Goal: Transaction & Acquisition: Subscribe to service/newsletter

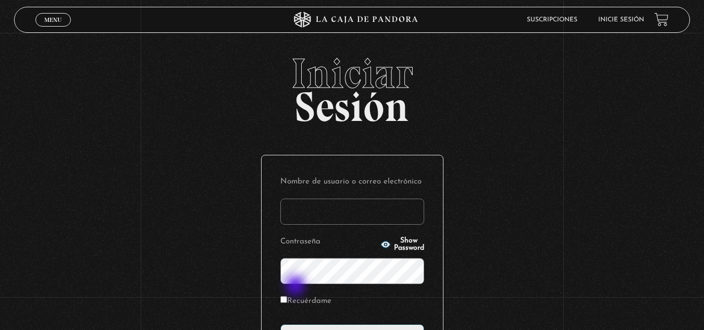
type input "[EMAIL_ADDRESS][DOMAIN_NAME]"
click at [297, 287] on form "Nombre de usuario o correo electrónico anaiclo@gmail.com Contraseña Show Passwo…" at bounding box center [353, 262] width 144 height 176
click at [287, 298] on input "Recuérdame" at bounding box center [284, 299] width 7 height 7
checkbox input "true"
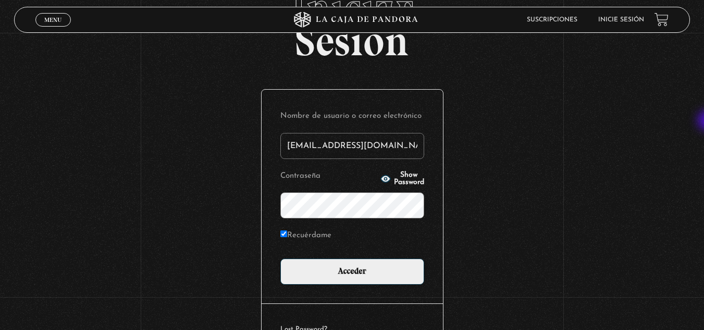
scroll to position [70, 0]
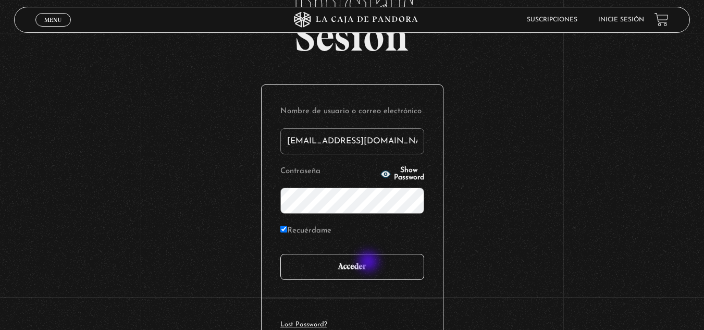
click at [370, 263] on input "Acceder" at bounding box center [353, 267] width 144 height 26
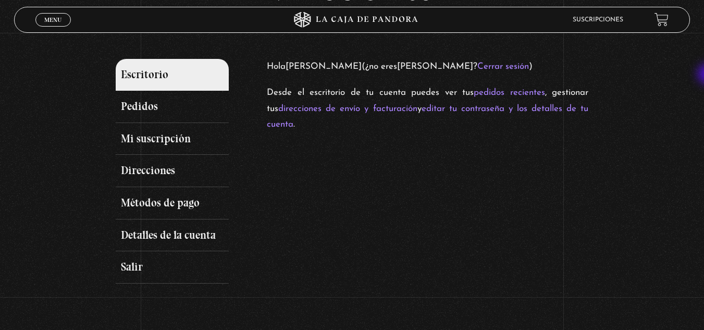
scroll to position [120, 0]
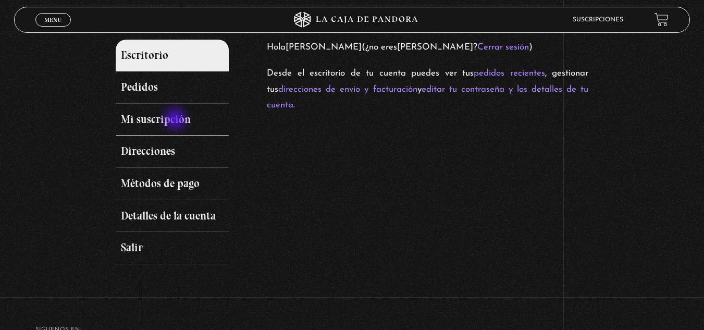
click at [176, 120] on link "Mi suscripción" at bounding box center [173, 120] width 114 height 32
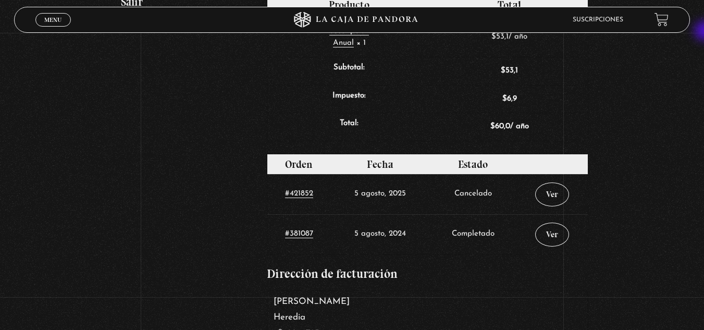
scroll to position [369, 0]
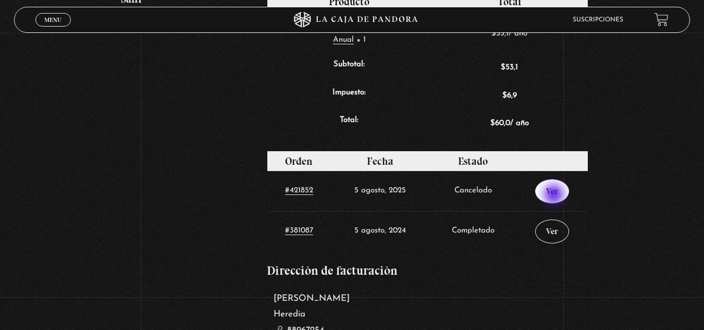
click at [555, 196] on link "Ver" at bounding box center [552, 191] width 34 height 24
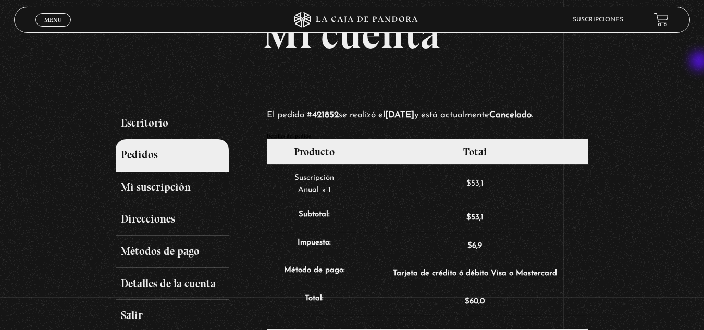
scroll to position [54, 0]
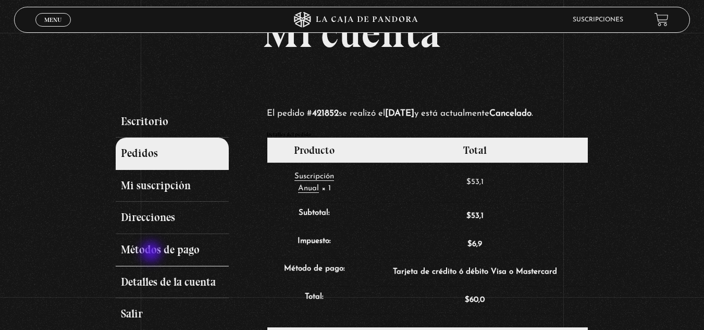
click at [152, 252] on link "Métodos de pago" at bounding box center [173, 250] width 114 height 32
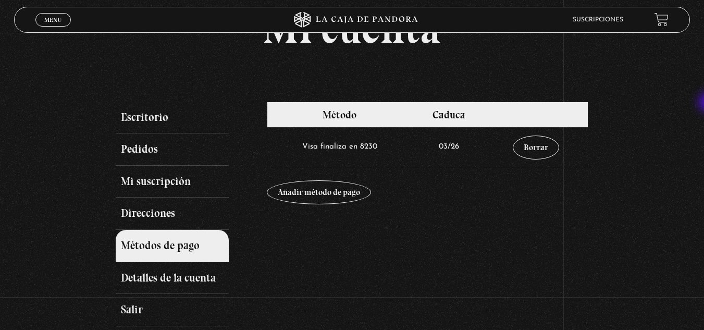
scroll to position [62, 0]
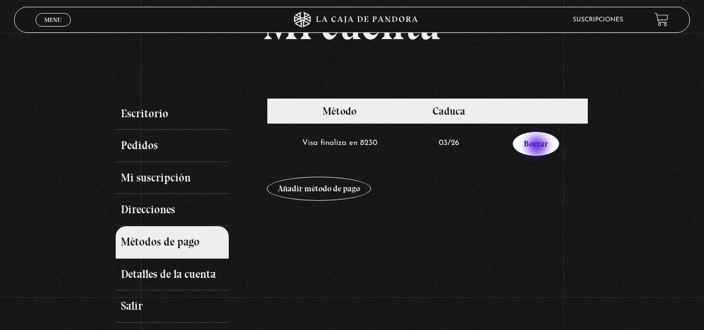
click at [539, 147] on link "Borrar" at bounding box center [536, 144] width 46 height 24
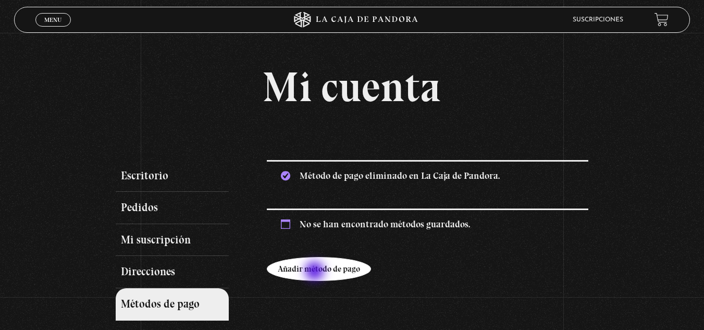
click at [316, 272] on link "Añadir método de pago" at bounding box center [319, 269] width 104 height 24
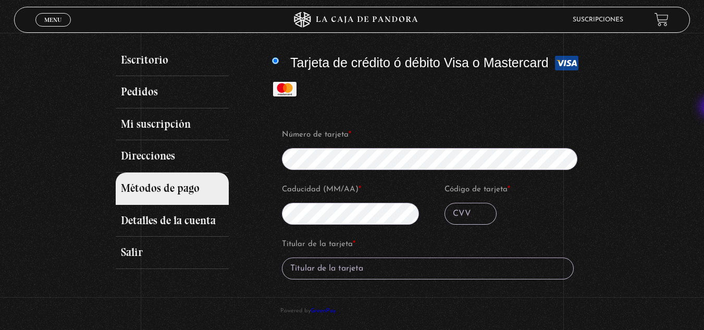
scroll to position [127, 0]
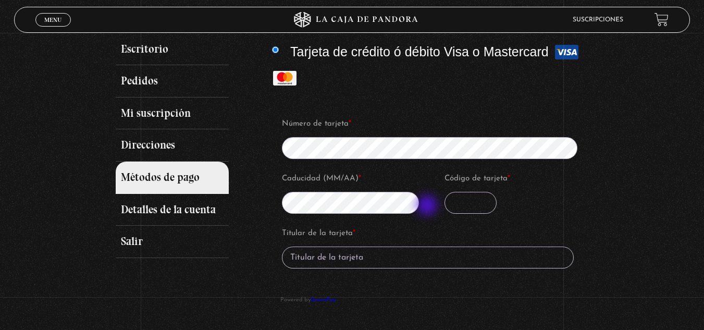
drag, startPoint x: 471, startPoint y: 206, endPoint x: 429, endPoint y: 206, distance: 42.8
click at [429, 206] on fieldset "Número de tarjeta * Caducidad (MM/AA) * Código de tarjeta *" at bounding box center [434, 169] width 307 height 109
type input "477"
click at [355, 250] on input "Titular de la tarjeta *" at bounding box center [428, 258] width 292 height 22
type input "Ana Cordero L"
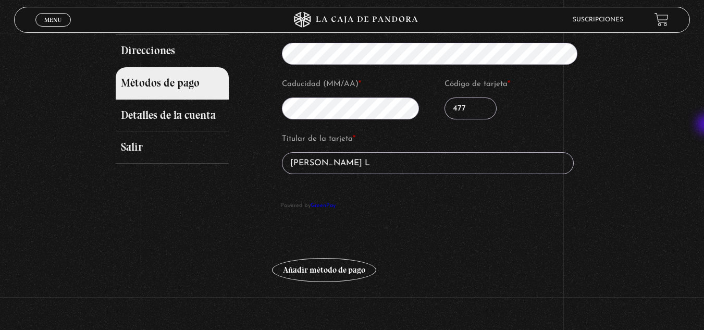
scroll to position [227, 0]
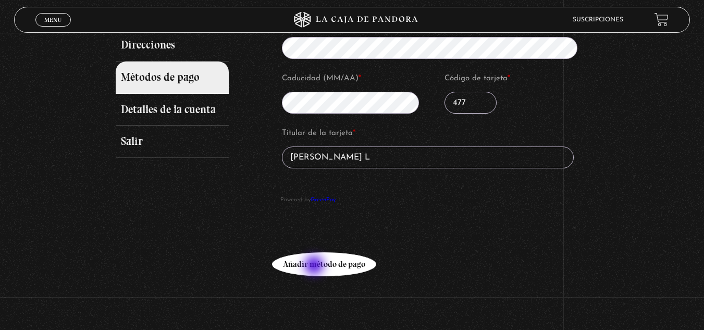
click at [315, 266] on button "Añadir método de pago" at bounding box center [324, 264] width 104 height 24
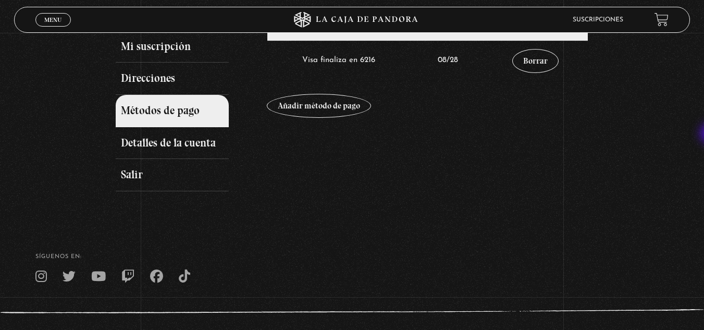
scroll to position [76, 0]
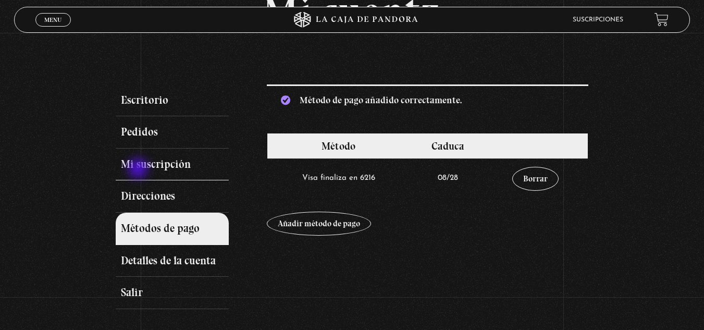
click at [139, 169] on link "Mi suscripción" at bounding box center [173, 165] width 114 height 32
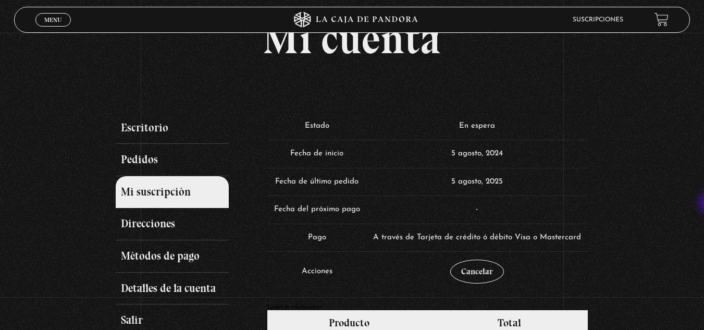
scroll to position [53, 0]
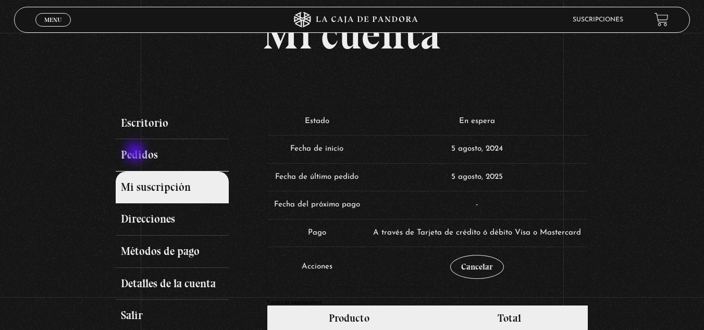
click at [137, 153] on link "Pedidos" at bounding box center [173, 155] width 114 height 32
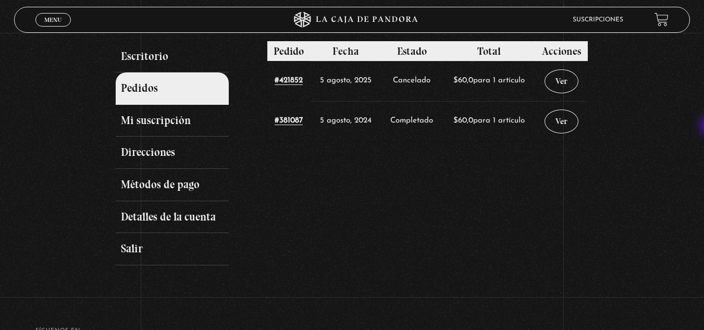
scroll to position [131, 0]
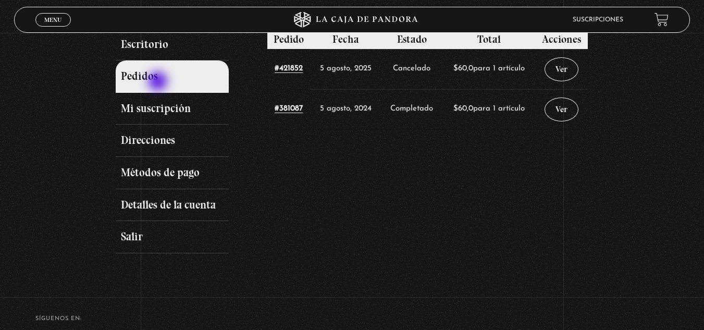
click at [159, 82] on link "Pedidos" at bounding box center [173, 76] width 114 height 32
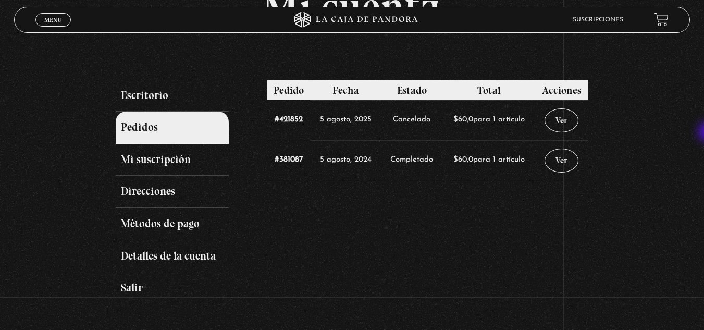
scroll to position [85, 0]
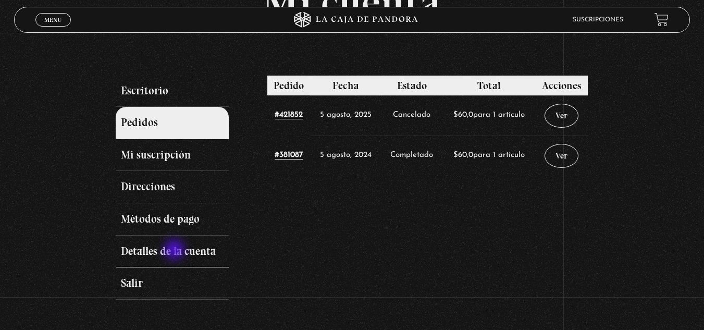
click at [176, 251] on link "Detalles de la cuenta" at bounding box center [173, 252] width 114 height 32
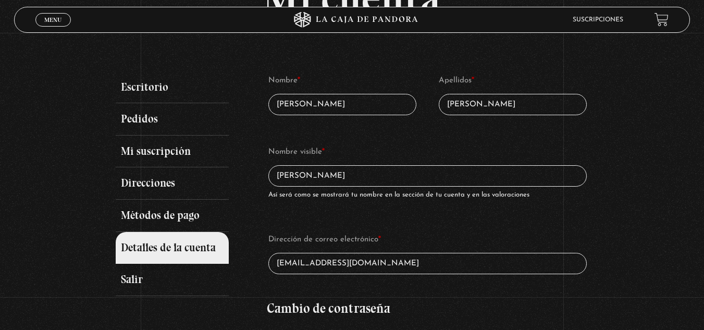
scroll to position [97, 0]
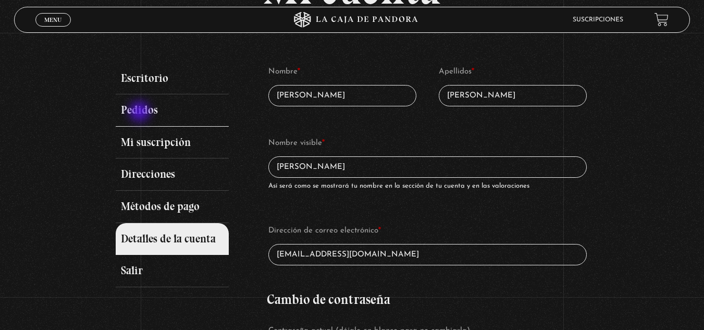
click at [141, 113] on link "Pedidos" at bounding box center [173, 110] width 114 height 32
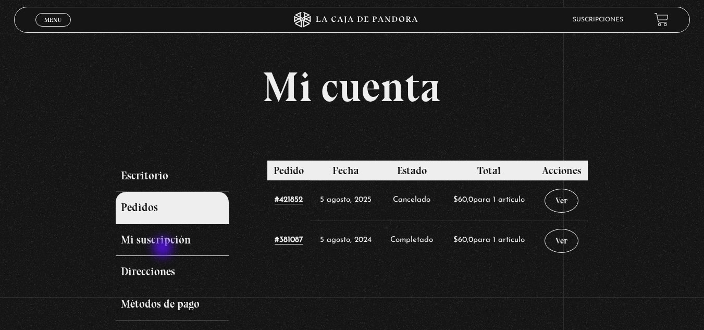
click at [164, 248] on link "Mi suscripción" at bounding box center [173, 240] width 114 height 32
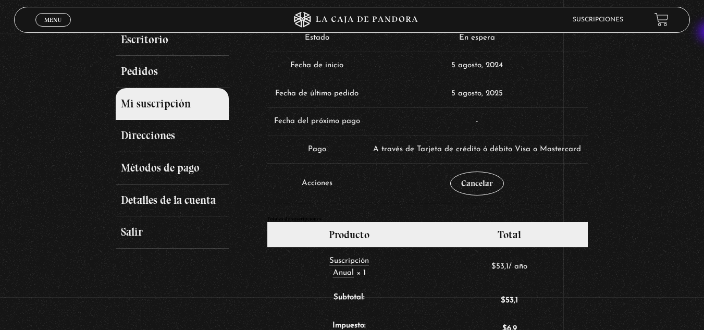
scroll to position [104, 0]
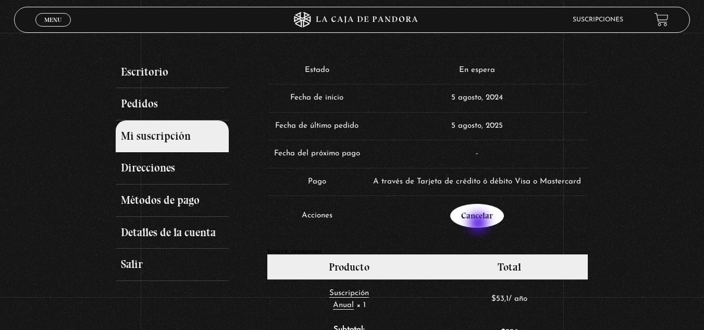
click at [480, 224] on link "Cancelar" at bounding box center [477, 216] width 54 height 24
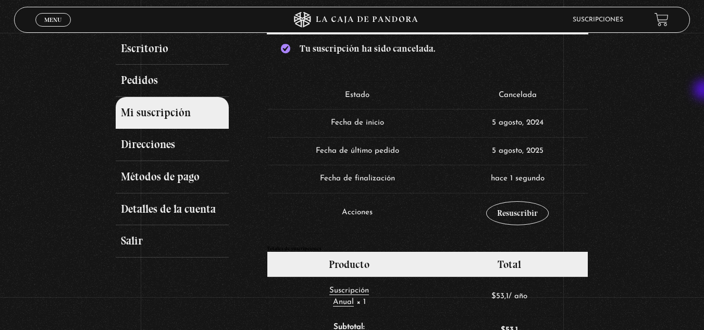
scroll to position [150, 0]
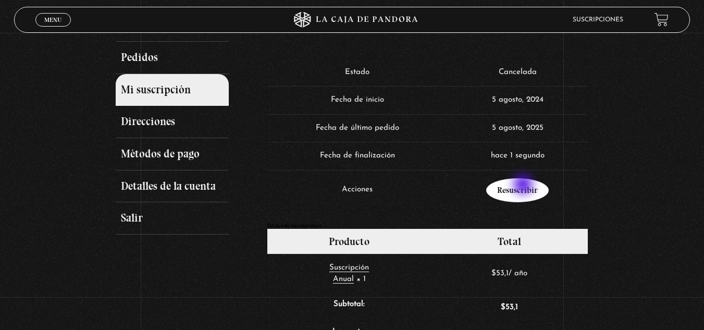
click at [525, 186] on link "Resuscribir" at bounding box center [517, 190] width 63 height 24
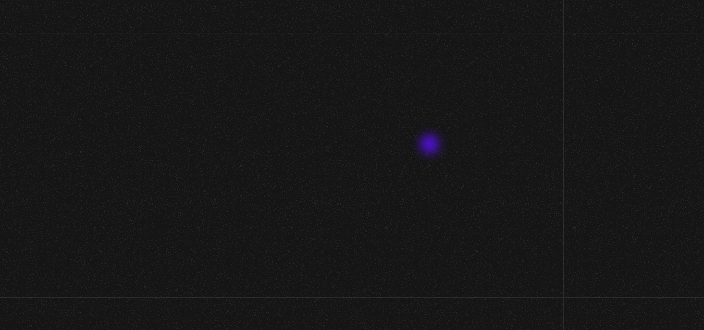
select select "CR-H"
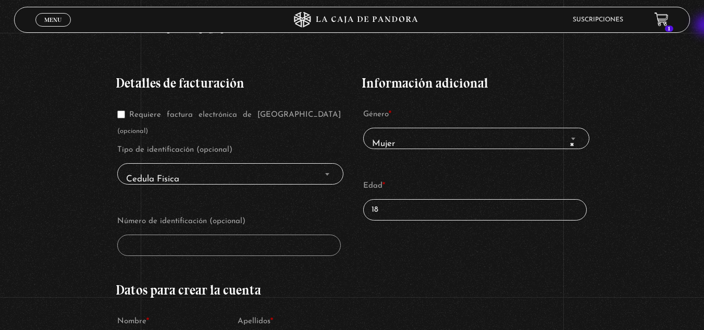
scroll to position [210, 0]
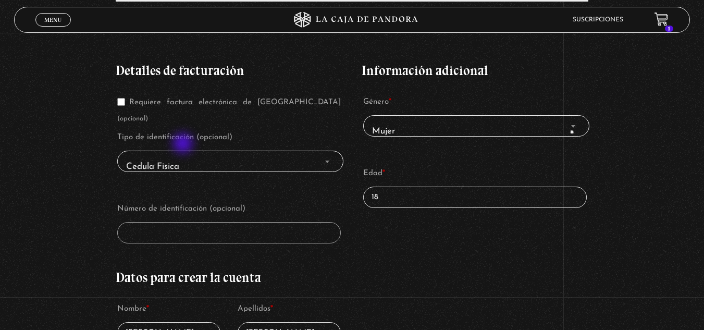
click at [184, 155] on span "Cedula Fisica" at bounding box center [230, 166] width 217 height 23
click at [333, 155] on span "Finalizar compra" at bounding box center [327, 162] width 10 height 14
click at [332, 155] on span "Finalizar compra" at bounding box center [327, 162] width 10 height 14
click at [229, 155] on span "Cedula Fisica" at bounding box center [230, 166] width 217 height 23
drag, startPoint x: 393, startPoint y: 202, endPoint x: 331, endPoint y: 201, distance: 62.1
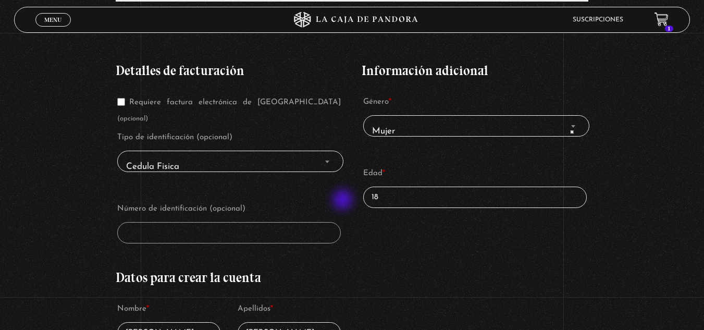
type input "61"
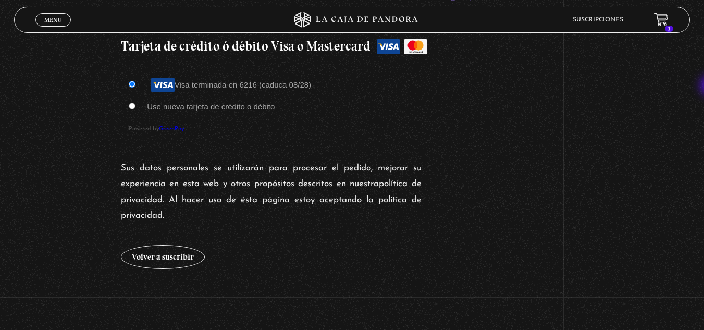
scroll to position [1049, 0]
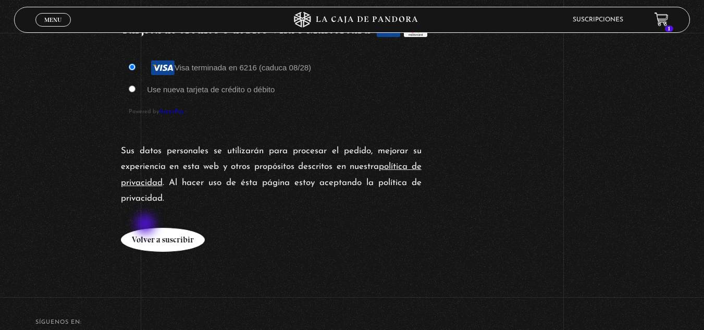
click at [147, 228] on button "Volver a suscribir" at bounding box center [163, 240] width 84 height 24
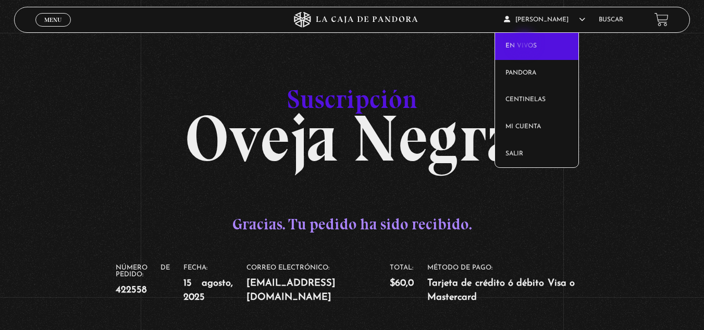
click at [526, 44] on link "En vivos" at bounding box center [536, 46] width 83 height 27
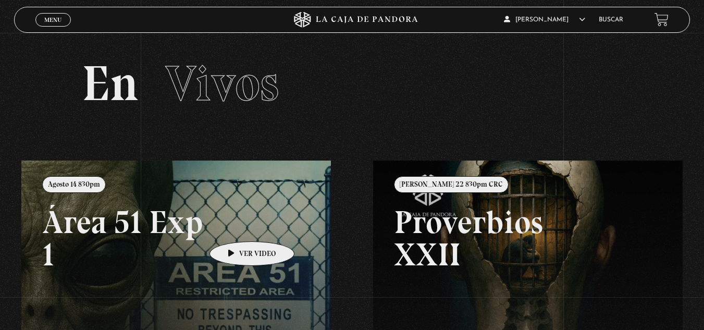
click at [236, 226] on link at bounding box center [373, 326] width 704 height 330
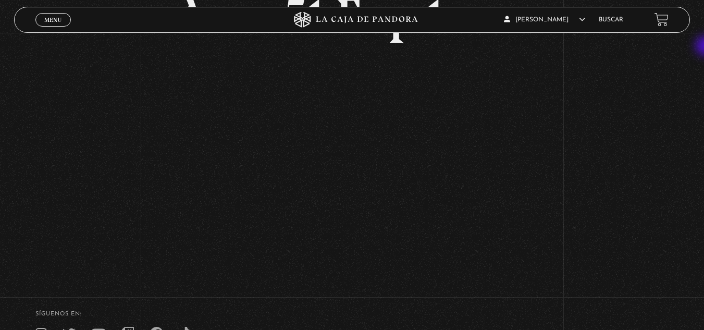
scroll to position [100, 0]
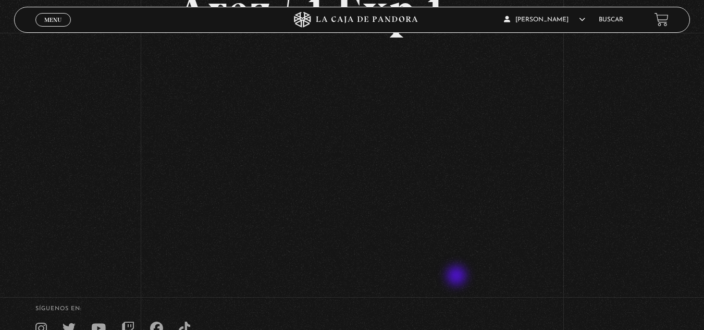
click at [653, 308] on h4 "SÍguenos en:" at bounding box center [352, 309] width 634 height 6
